Goal: Check status: Check status

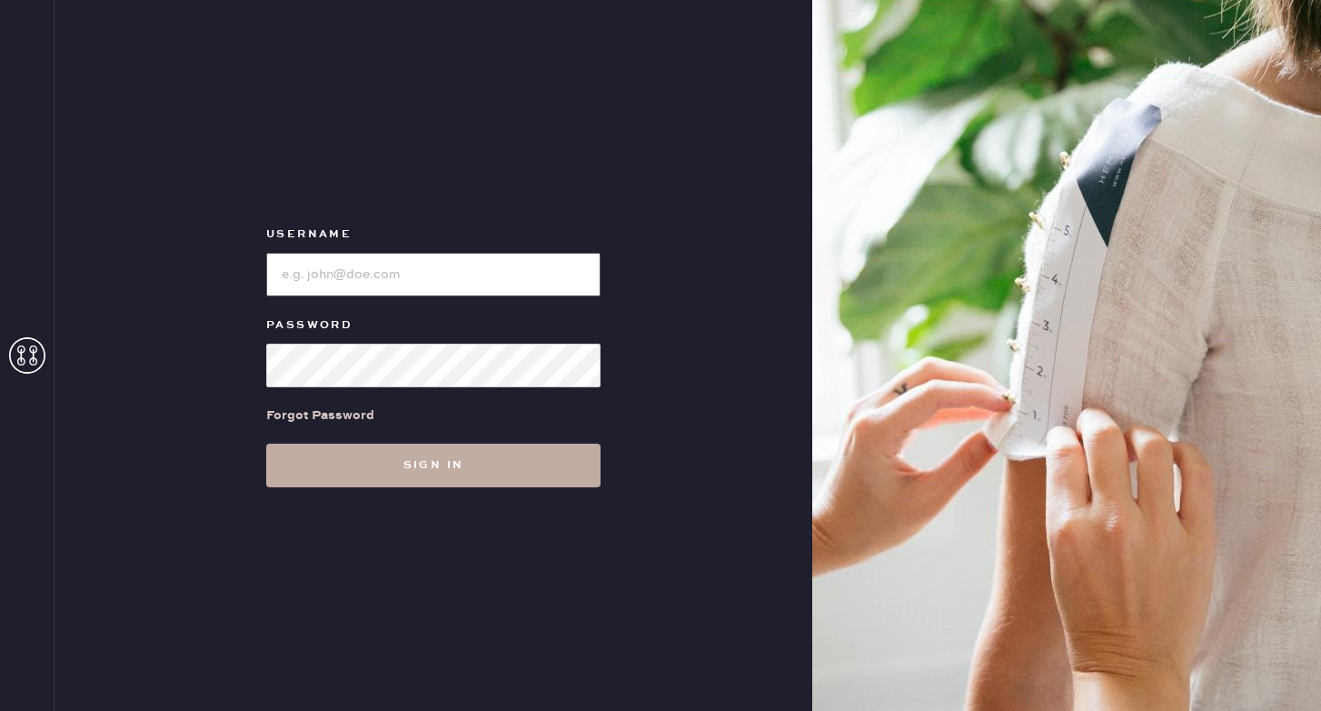
type input "reformationponce"
click at [421, 469] on button "Sign in" at bounding box center [433, 465] width 334 height 44
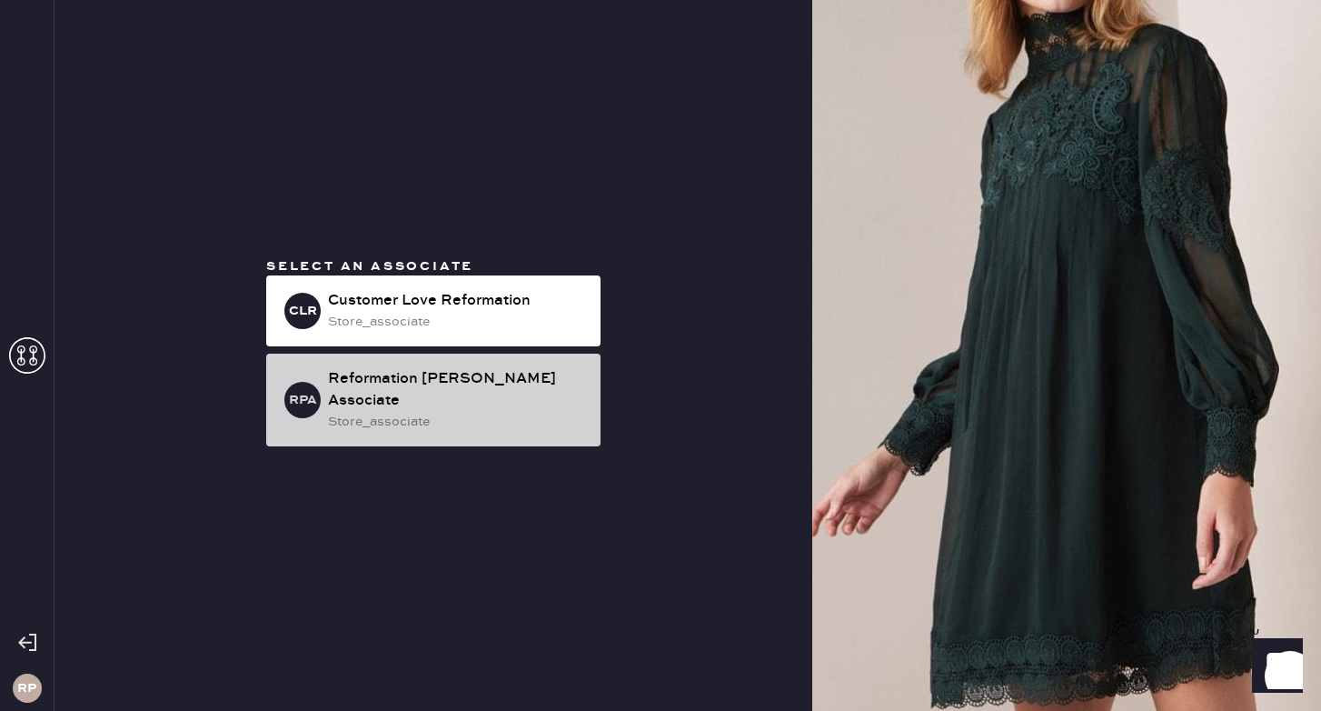
click at [429, 392] on div "Reformation [PERSON_NAME] Associate" at bounding box center [457, 390] width 258 height 44
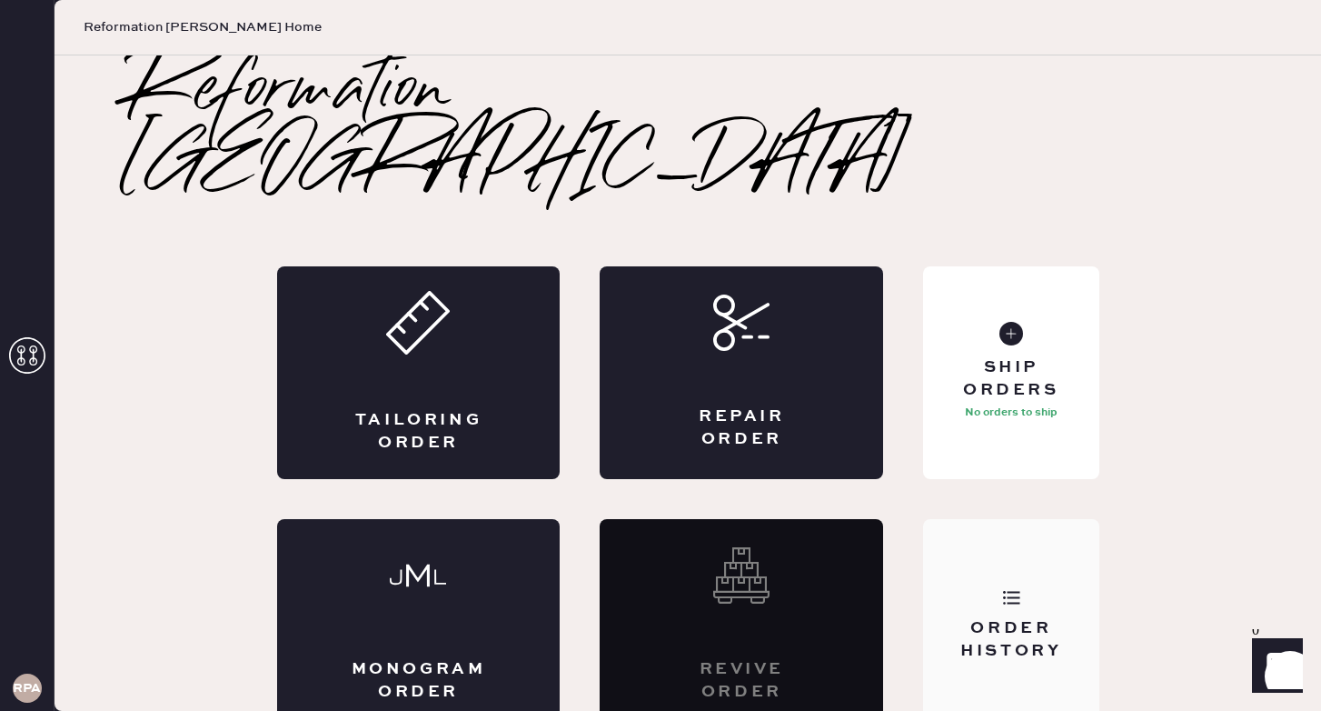
click at [1003, 591] on use at bounding box center [1011, 598] width 17 height 14
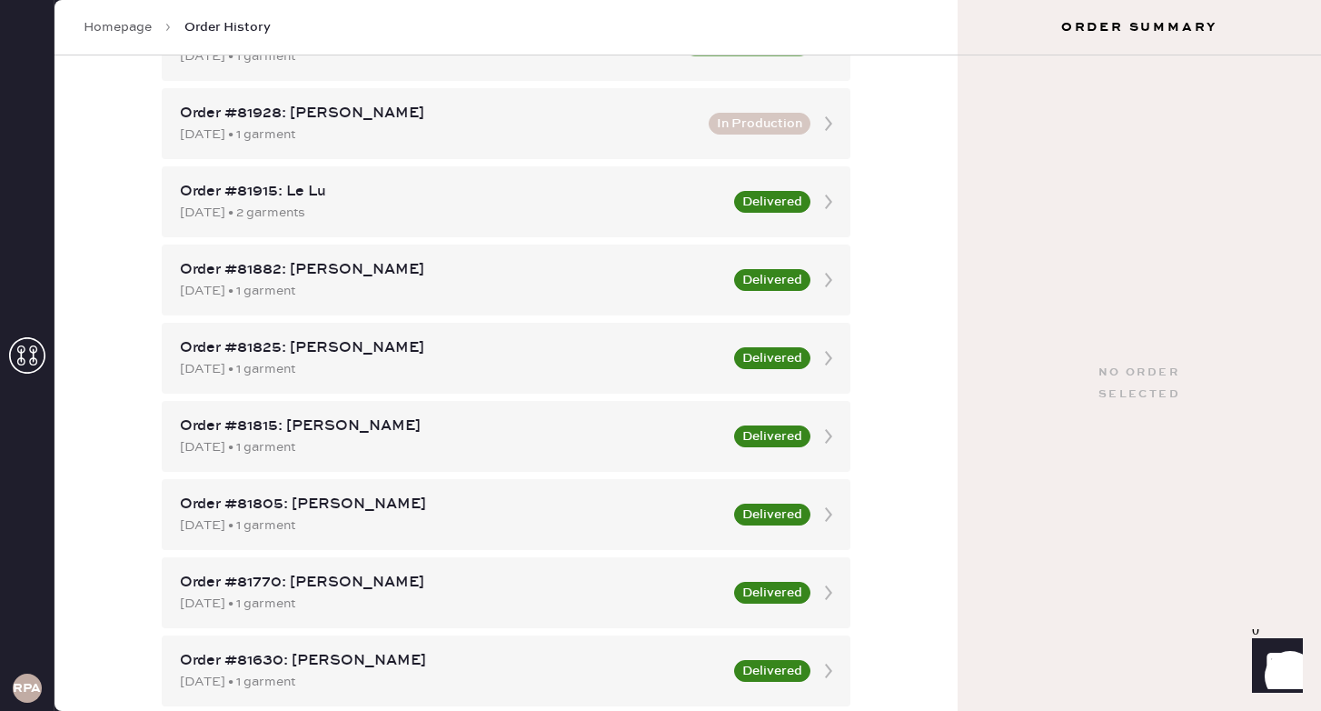
scroll to position [404, 0]
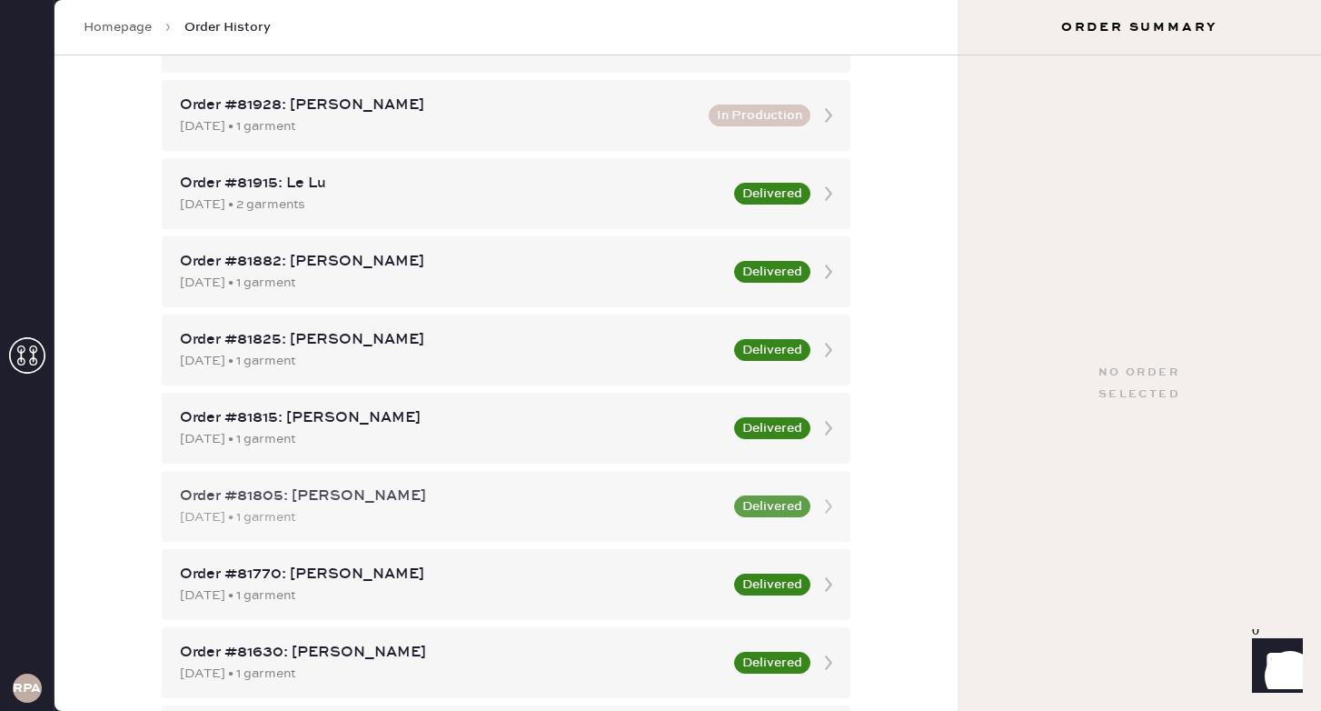
click at [620, 517] on div "[DATE] • 1 garment" at bounding box center [451, 517] width 543 height 20
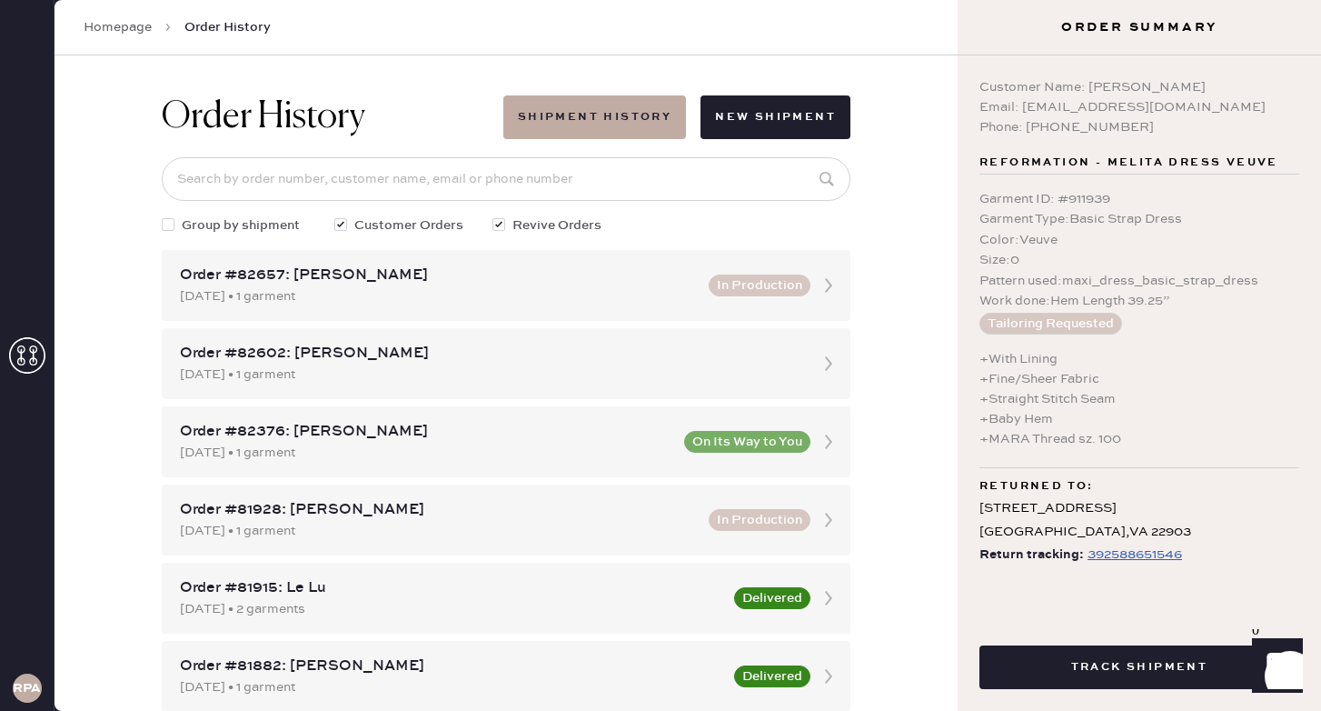
click at [1150, 550] on div "392588651546" at bounding box center [1135, 554] width 95 height 22
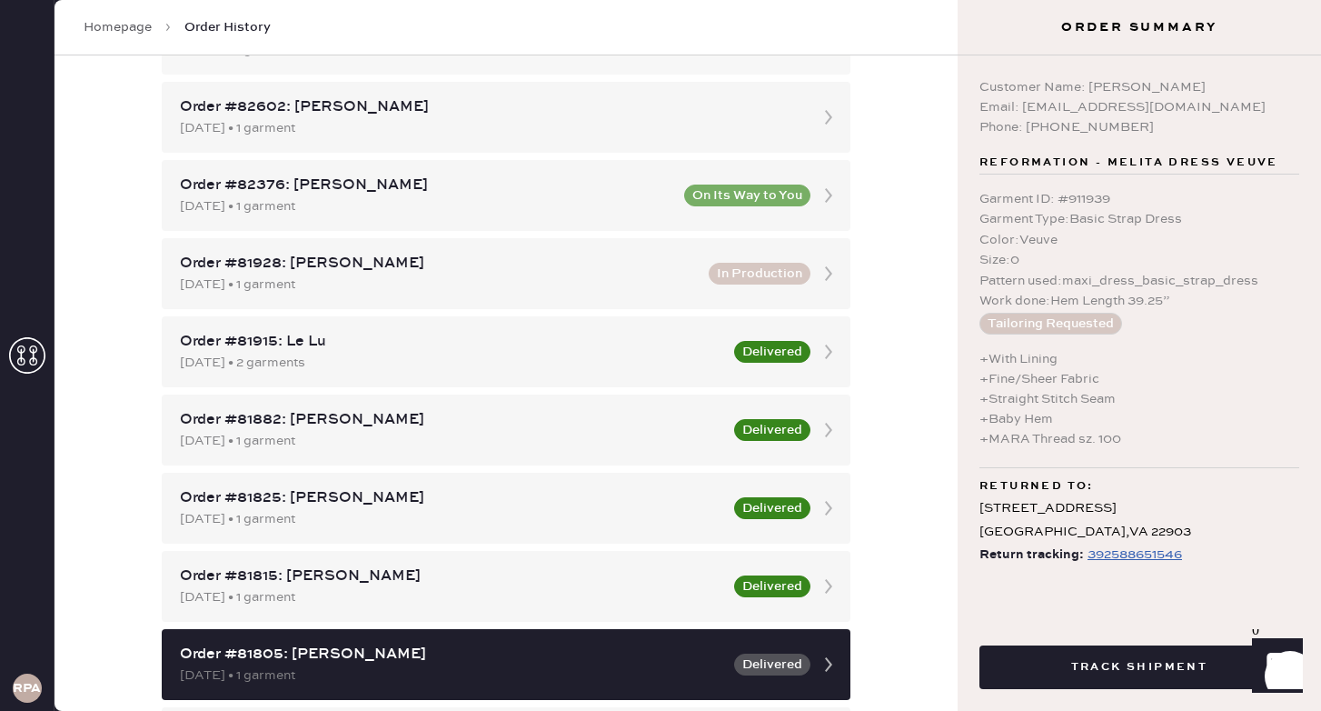
scroll to position [268, 0]
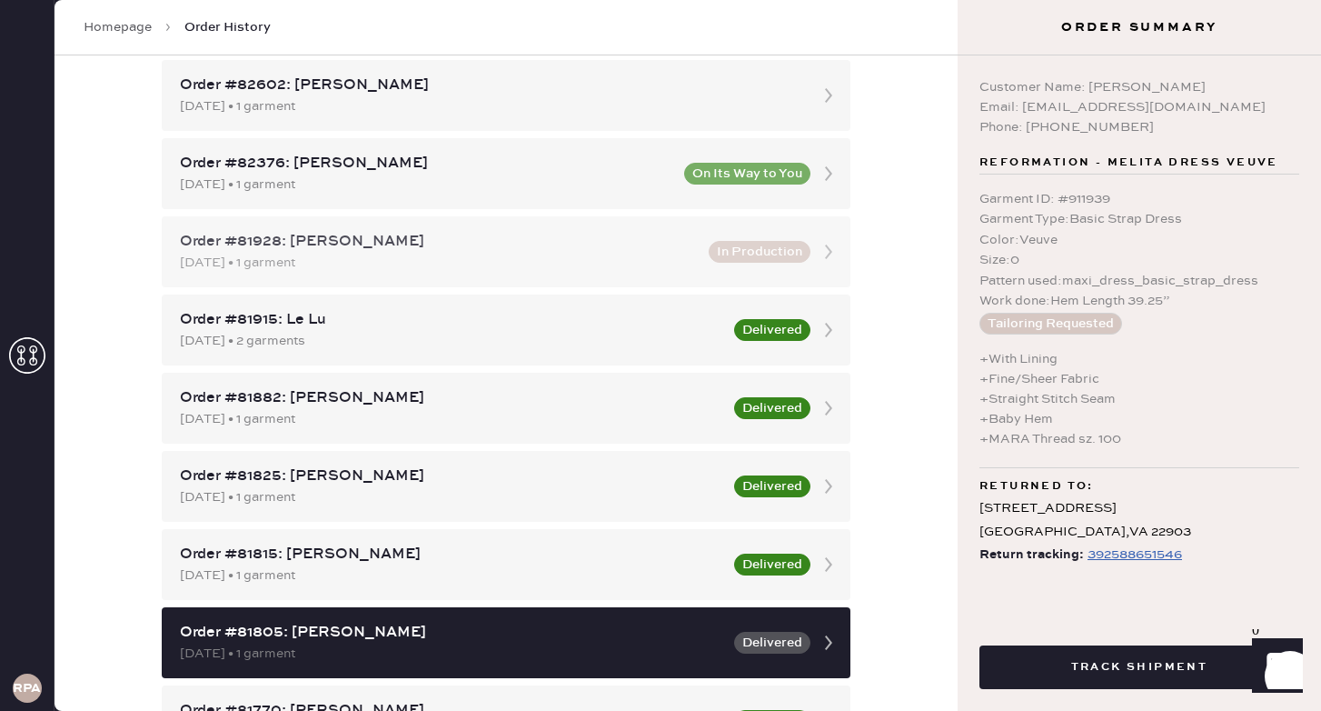
click at [603, 262] on div "[DATE] • 1 garment" at bounding box center [439, 263] width 518 height 20
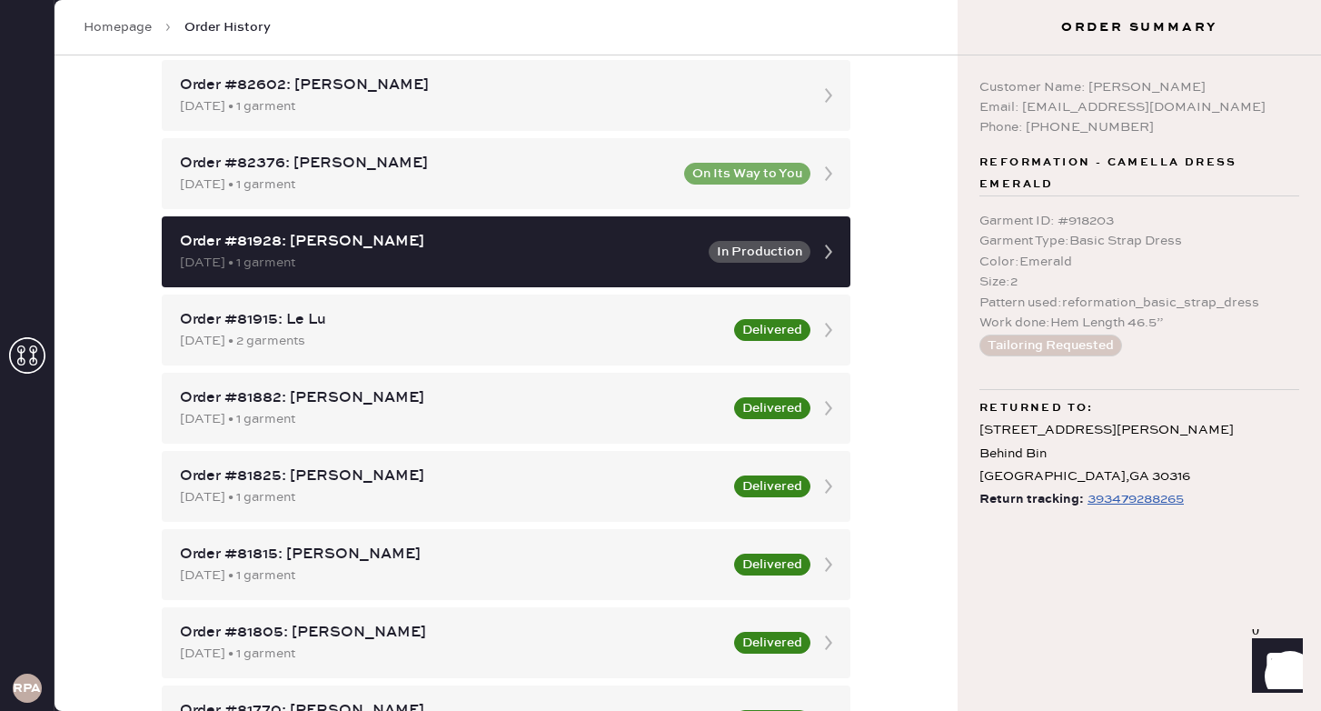
click at [1119, 502] on div "393479288265" at bounding box center [1136, 499] width 96 height 22
